Goal: Task Accomplishment & Management: Manage account settings

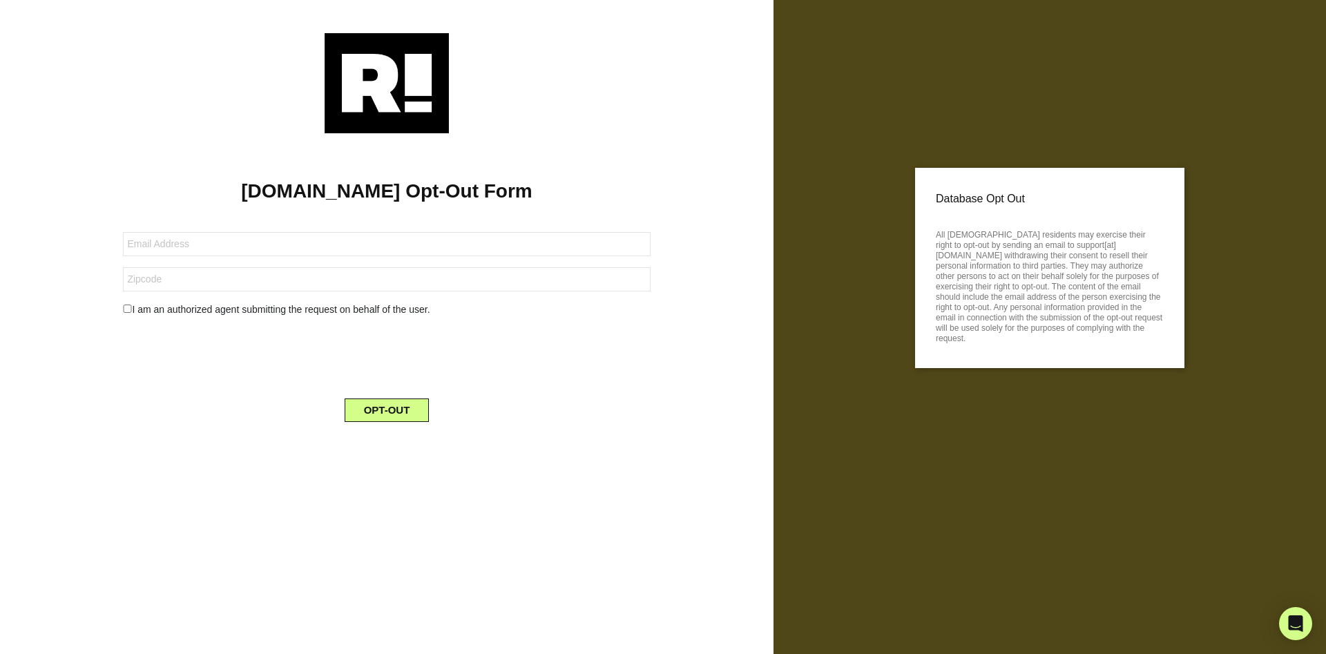
click at [384, 83] on img at bounding box center [387, 83] width 124 height 100
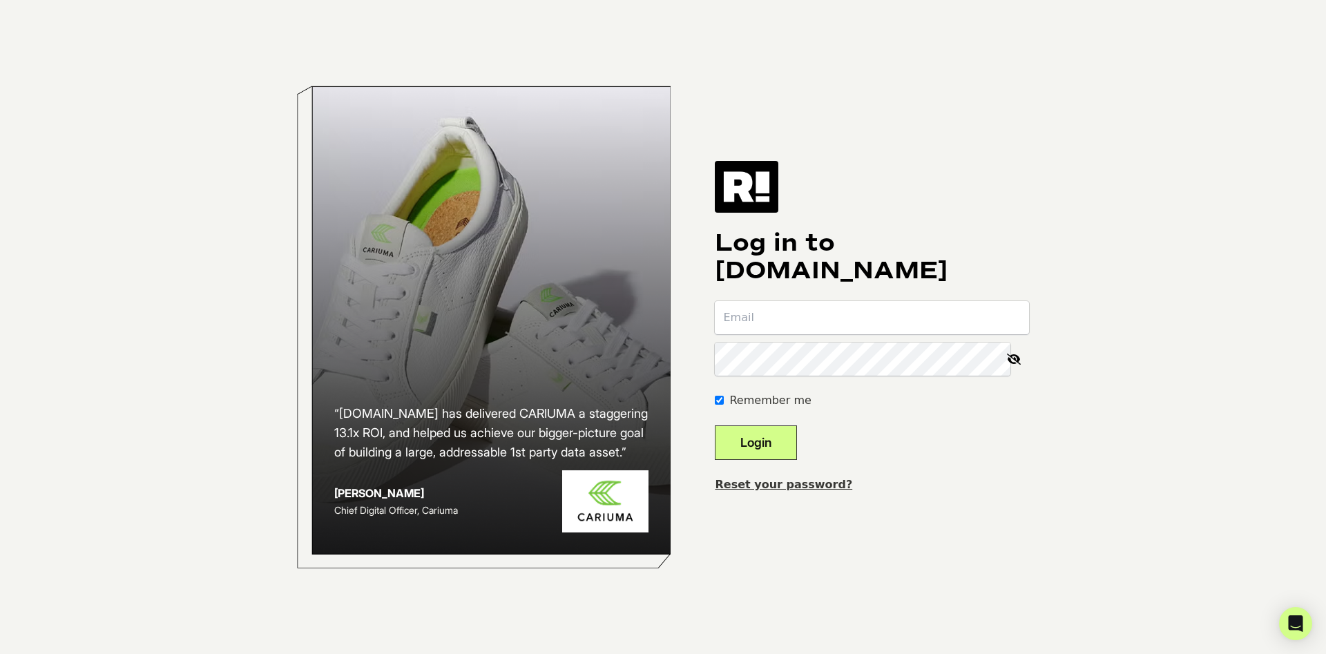
click at [784, 485] on link "Reset your password?" at bounding box center [783, 484] width 137 height 13
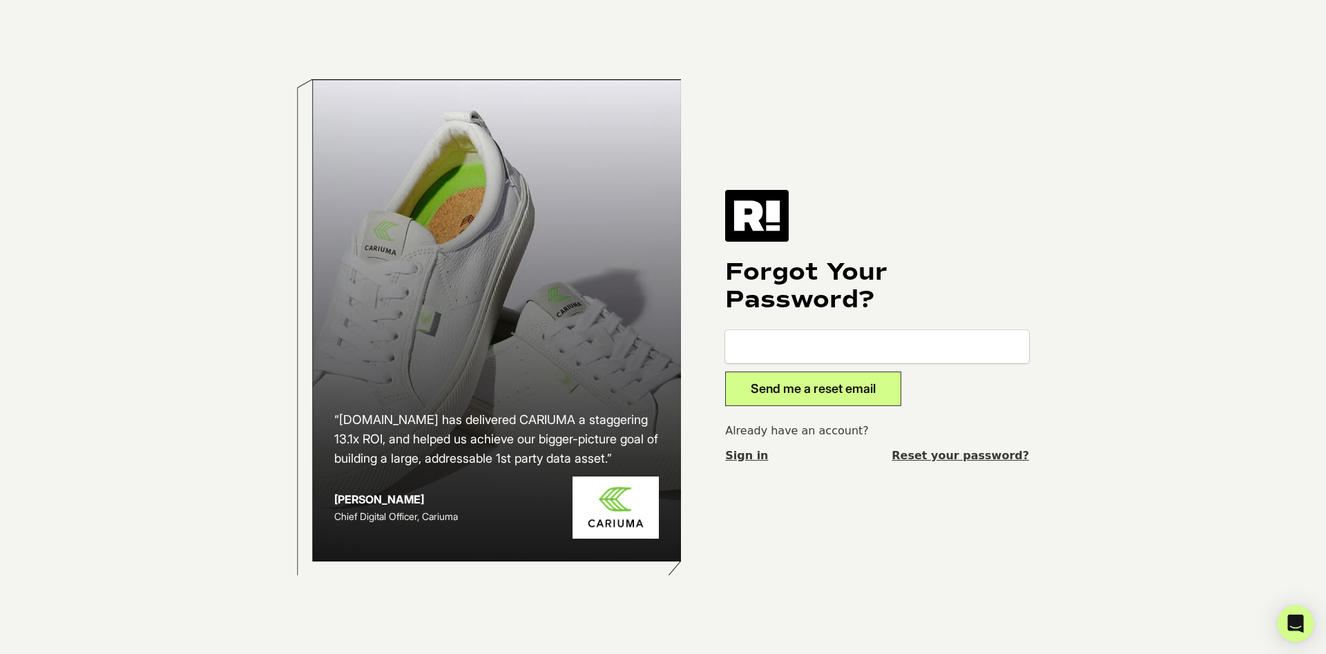
click at [767, 217] on img at bounding box center [757, 215] width 64 height 51
